Goal: Find specific page/section: Find specific page/section

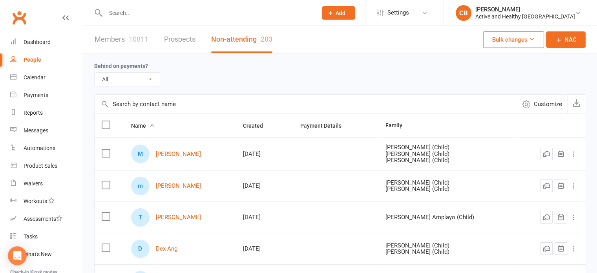
click at [162, 100] on input "text" at bounding box center [306, 104] width 422 height 19
paste input "[PERSON_NAME]"
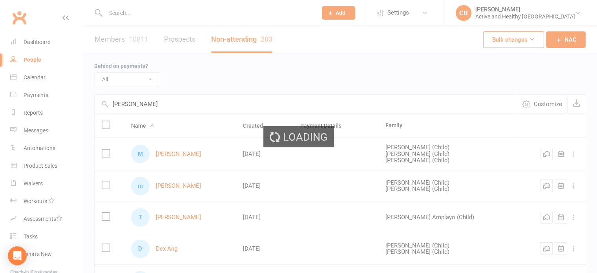
type input "[PERSON_NAME]"
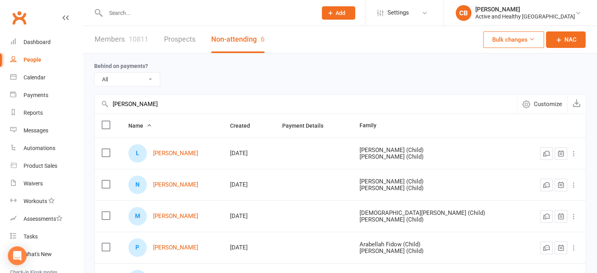
click at [162, 100] on input "[PERSON_NAME]" at bounding box center [306, 104] width 422 height 19
click at [126, 39] on link "Members 10811" at bounding box center [122, 39] width 54 height 27
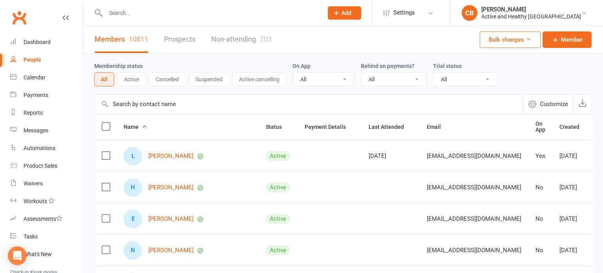
click at [153, 102] on input "text" at bounding box center [309, 104] width 428 height 19
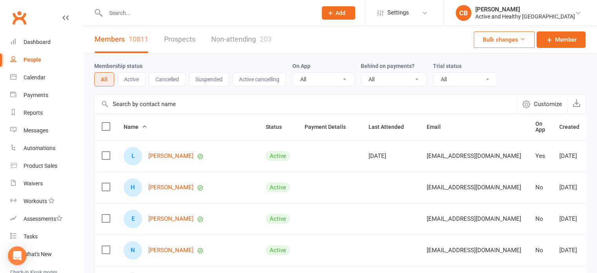
paste input "[PERSON_NAME]"
type input "[PERSON_NAME]"
